Goal: Task Accomplishment & Management: Complete application form

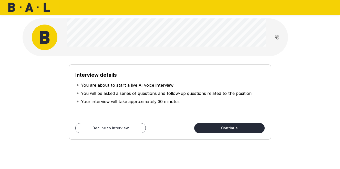
click at [214, 126] on button "Continue" at bounding box center [229, 128] width 70 height 10
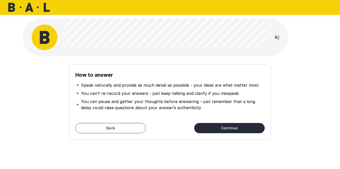
drag, startPoint x: 240, startPoint y: 116, endPoint x: 229, endPoint y: 128, distance: 16.3
click at [229, 128] on div "How to answer Speak naturally and provide as much detail as possible - your ide…" at bounding box center [170, 101] width 202 height 75
click at [229, 128] on button "Continue" at bounding box center [229, 128] width 70 height 10
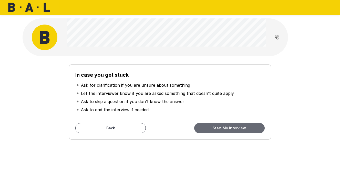
click at [229, 128] on button "Start My Interview" at bounding box center [229, 128] width 70 height 10
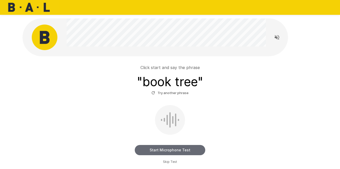
click at [172, 150] on button "Start Microphone Test" at bounding box center [170, 150] width 70 height 10
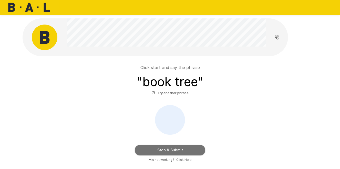
click at [172, 150] on button "Stop & Submit" at bounding box center [170, 150] width 70 height 10
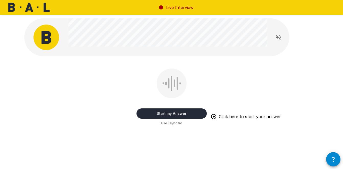
click at [187, 114] on button "Start my Answer" at bounding box center [172, 114] width 70 height 10
